Goal: Use online tool/utility

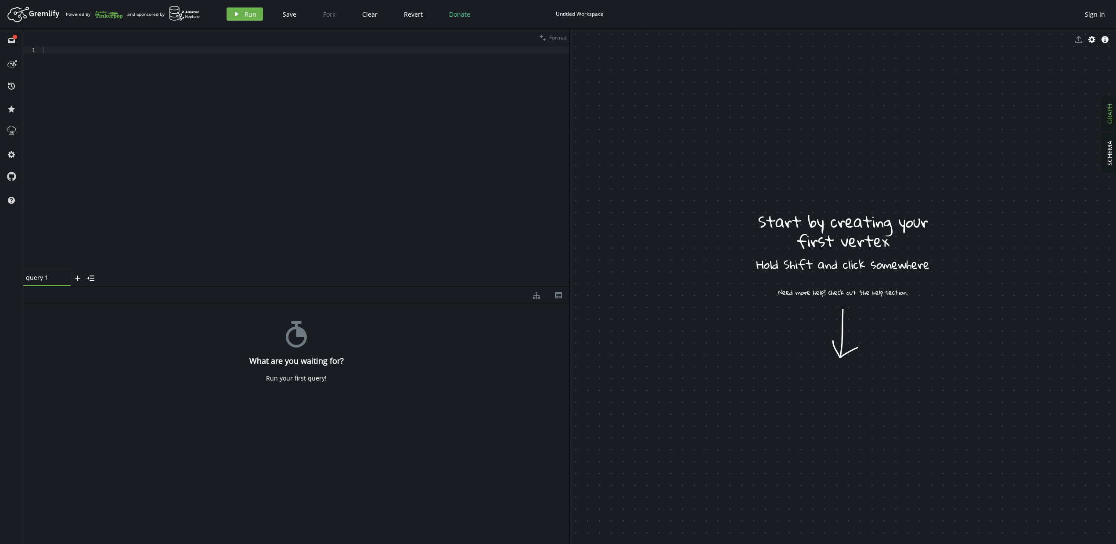
drag, startPoint x: 711, startPoint y: 306, endPoint x: 746, endPoint y: 345, distance: 51.9
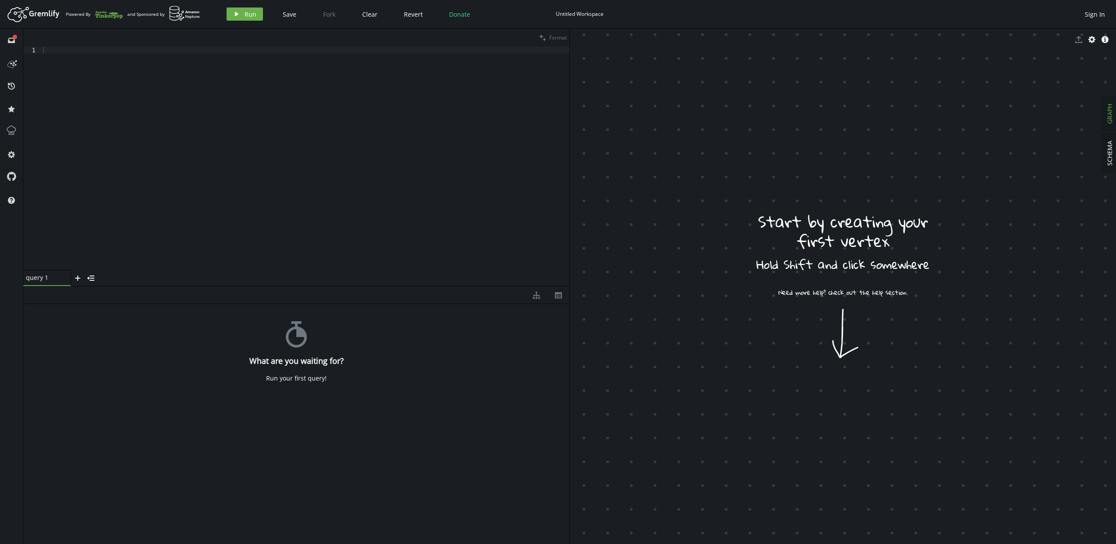
drag, startPoint x: 746, startPoint y: 249, endPoint x: 775, endPoint y: 308, distance: 65.6
click at [724, 270] on body "Artboard Created with Sketch. Powered By and Sponsored by play Run Save Fork Cl…" at bounding box center [558, 272] width 1116 height 544
drag, startPoint x: 699, startPoint y: 266, endPoint x: 732, endPoint y: 306, distance: 52.1
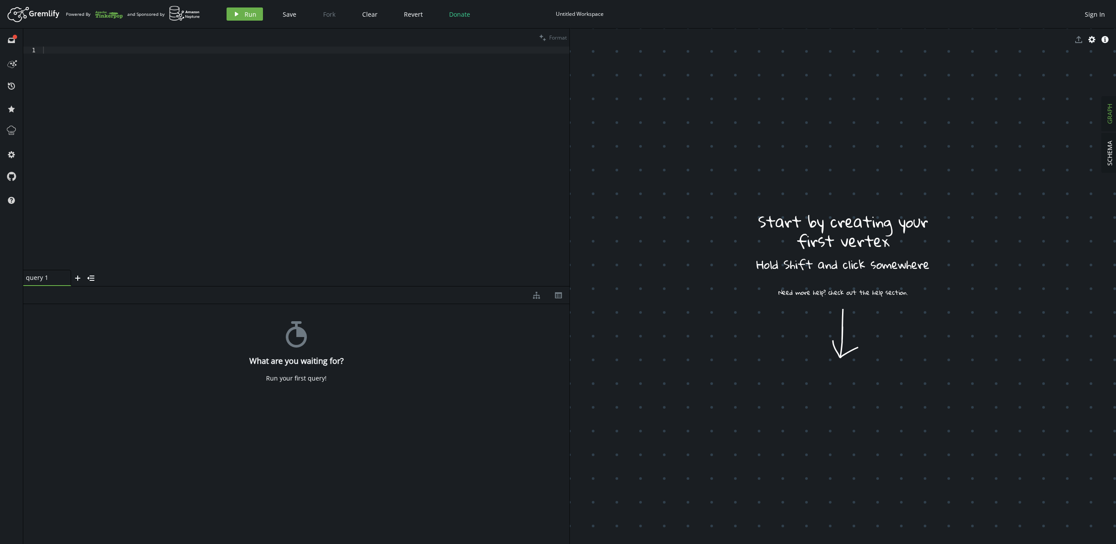
drag, startPoint x: 749, startPoint y: 312, endPoint x: 705, endPoint y: 258, distance: 69.9
drag, startPoint x: 758, startPoint y: 310, endPoint x: 793, endPoint y: 252, distance: 68.5
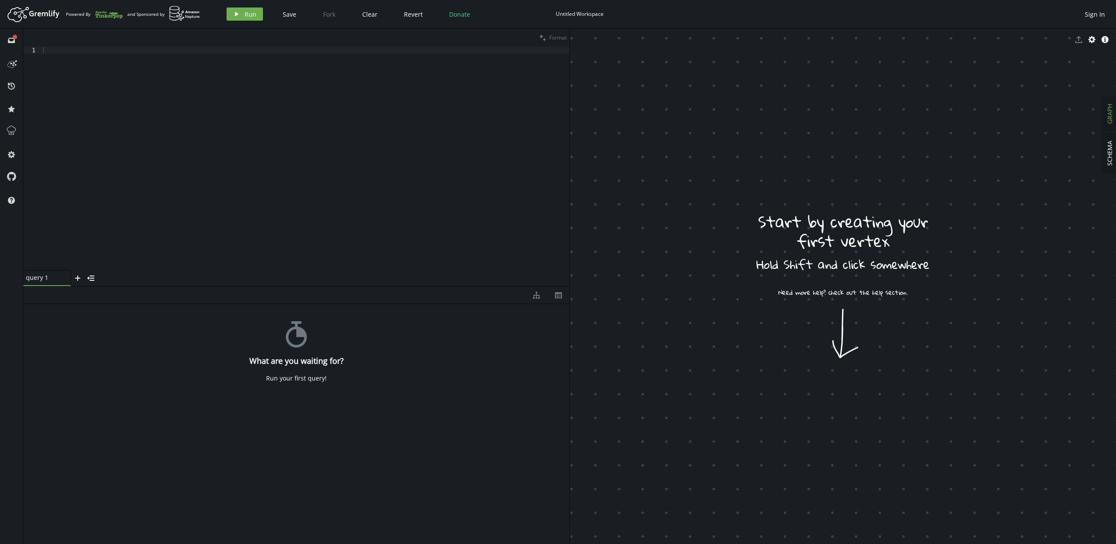
drag, startPoint x: 776, startPoint y: 309, endPoint x: 807, endPoint y: 324, distance: 34.4
click at [827, 332] on div "Change Layout" at bounding box center [832, 329] width 48 height 9
click at [17, 63] on icon at bounding box center [11, 63] width 14 height 14
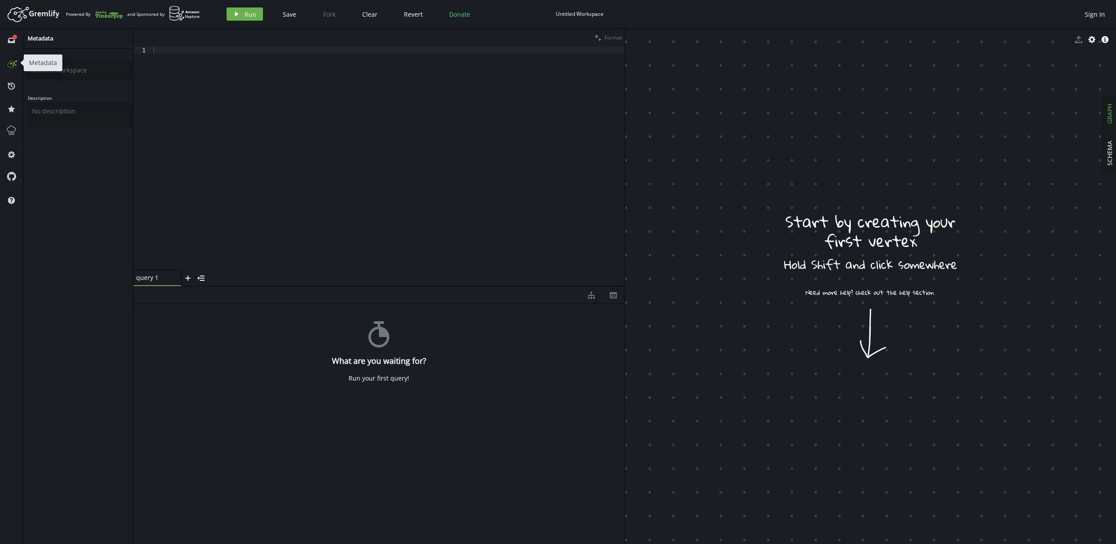
click at [17, 63] on icon at bounding box center [11, 63] width 14 height 14
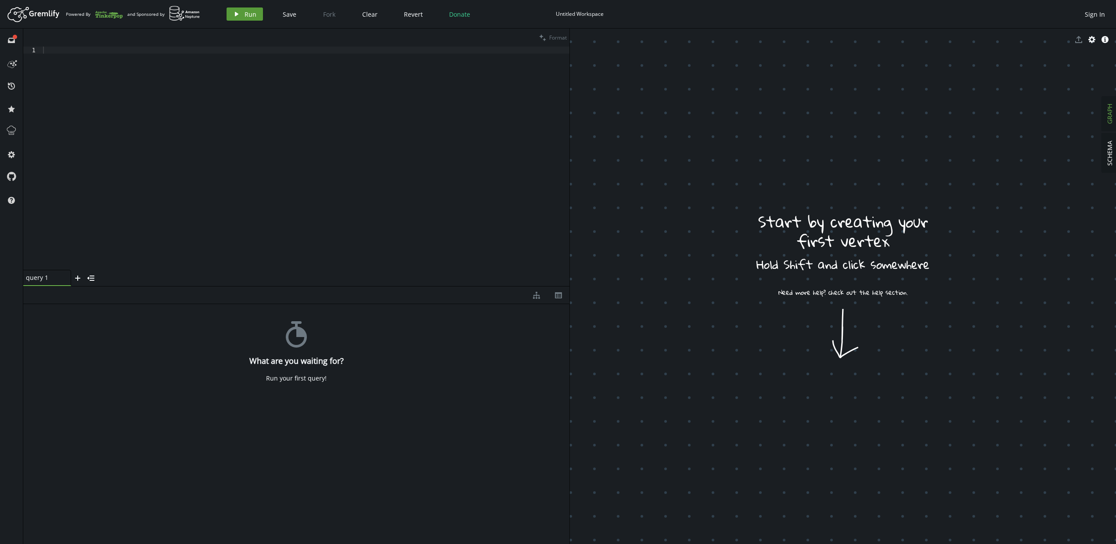
click at [238, 15] on icon "play" at bounding box center [236, 14] width 7 height 7
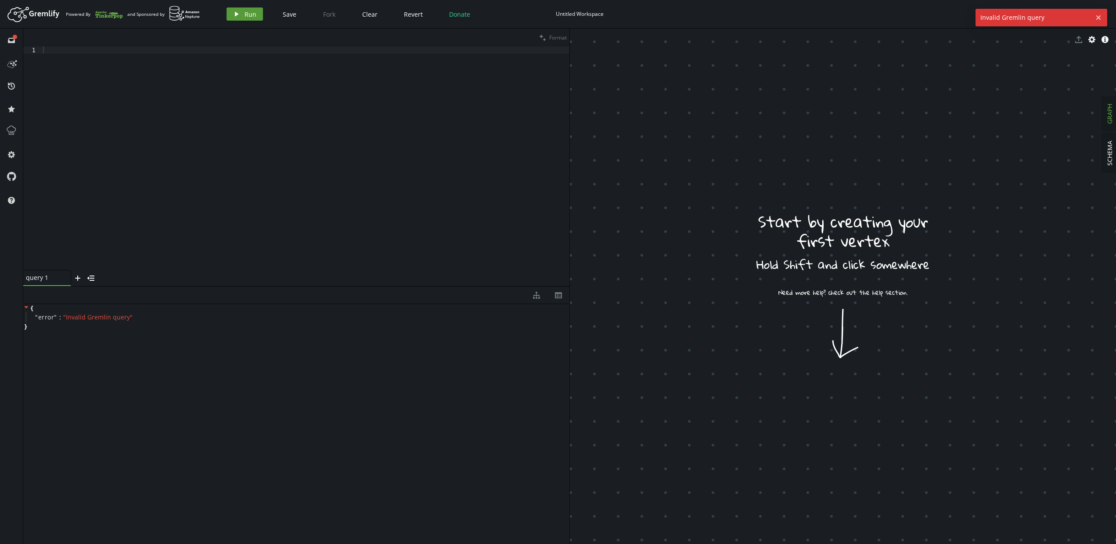
click at [238, 15] on icon "play" at bounding box center [236, 14] width 7 height 7
drag, startPoint x: 847, startPoint y: 247, endPoint x: 858, endPoint y: 272, distance: 27.3
drag, startPoint x: 841, startPoint y: 340, endPoint x: 838, endPoint y: 374, distance: 33.9
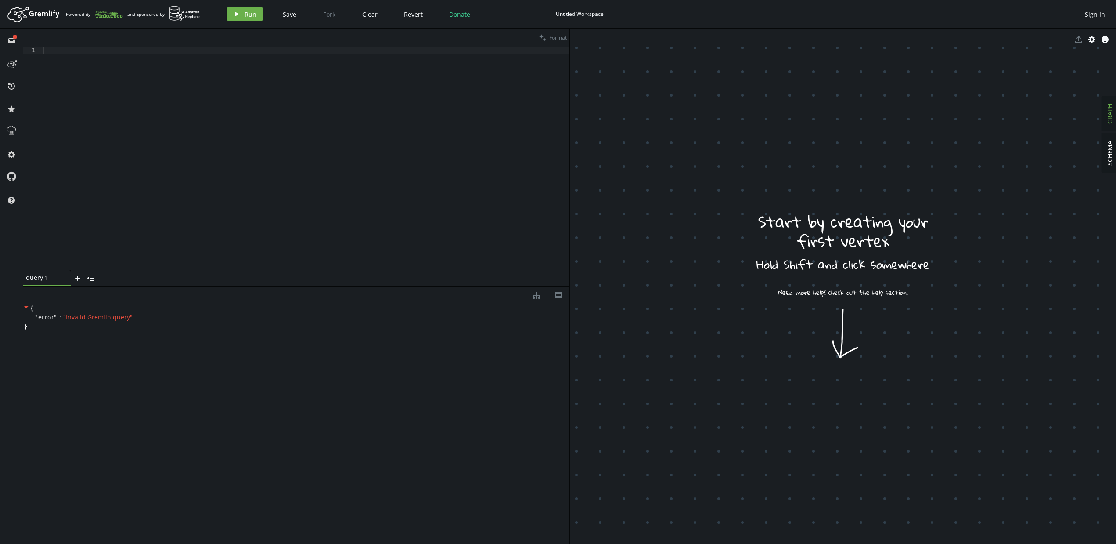
drag, startPoint x: 829, startPoint y: 360, endPoint x: 850, endPoint y: 364, distance: 21.8
drag, startPoint x: 684, startPoint y: 174, endPoint x: 728, endPoint y: 187, distance: 46.4
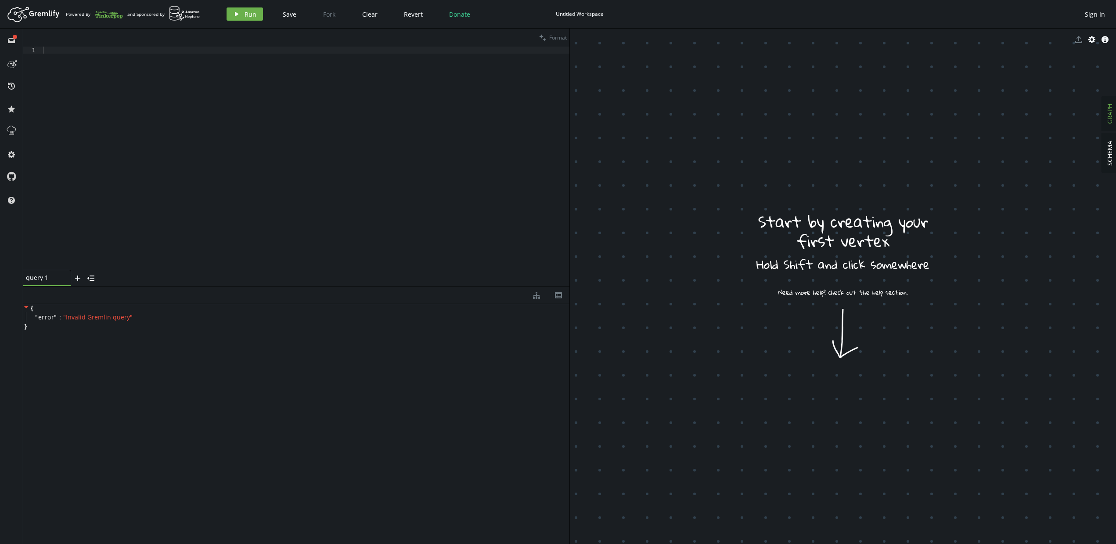
drag, startPoint x: 647, startPoint y: 300, endPoint x: 737, endPoint y: 295, distance: 89.8
drag, startPoint x: 163, startPoint y: 118, endPoint x: 170, endPoint y: 111, distance: 10.0
